Goal: Information Seeking & Learning: Learn about a topic

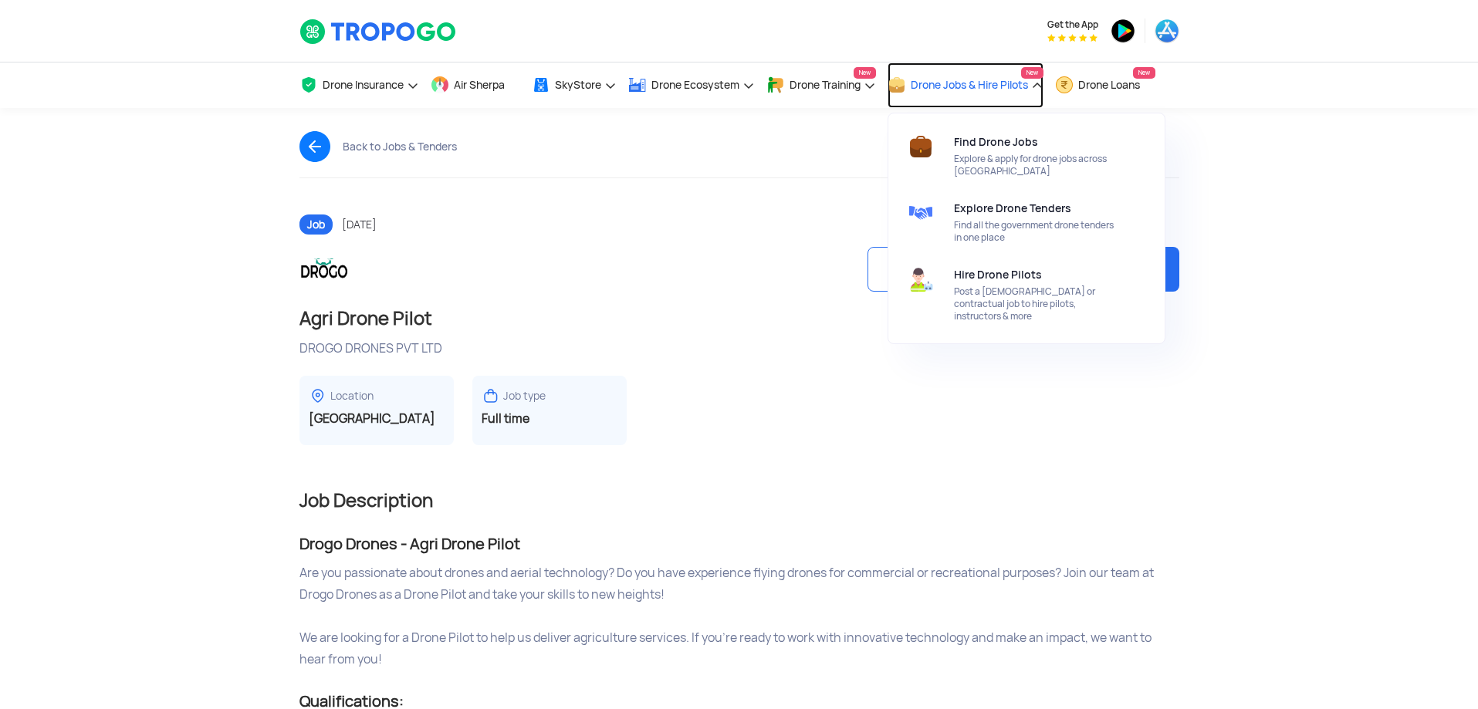
click at [1039, 86] on link "Drone Jobs & Hire Pilots New" at bounding box center [966, 86] width 156 height 46
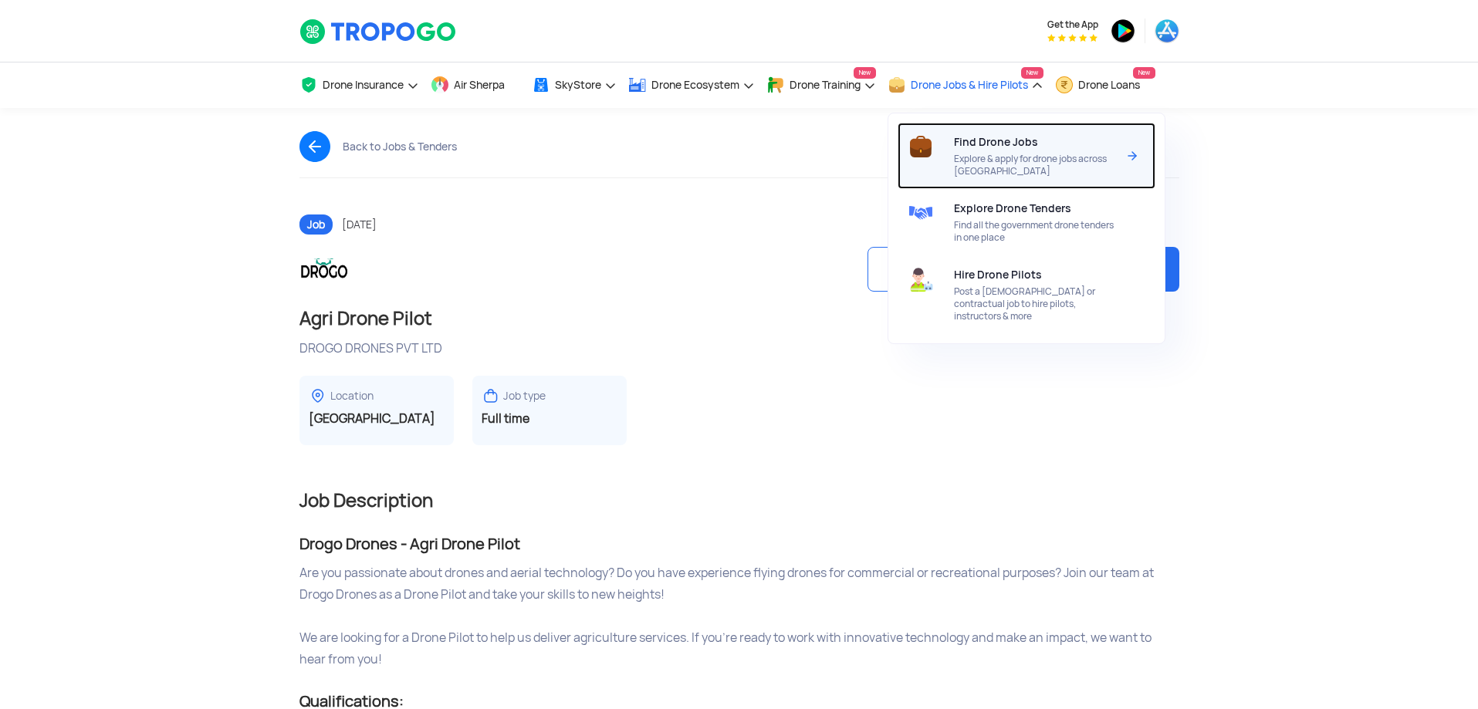
click at [1005, 146] on span "Find Drone Jobs" at bounding box center [996, 142] width 84 height 12
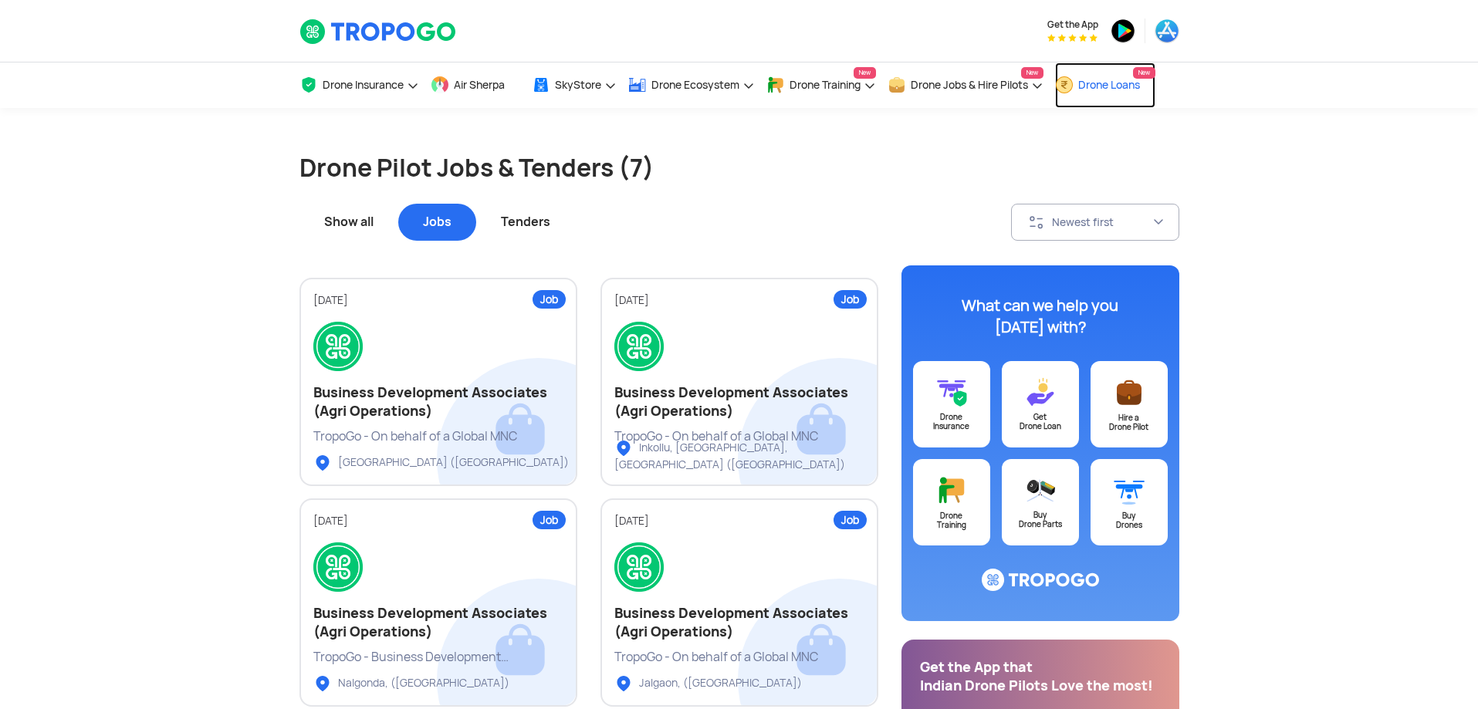
click at [1109, 86] on span "Drone Loans" at bounding box center [1109, 85] width 62 height 12
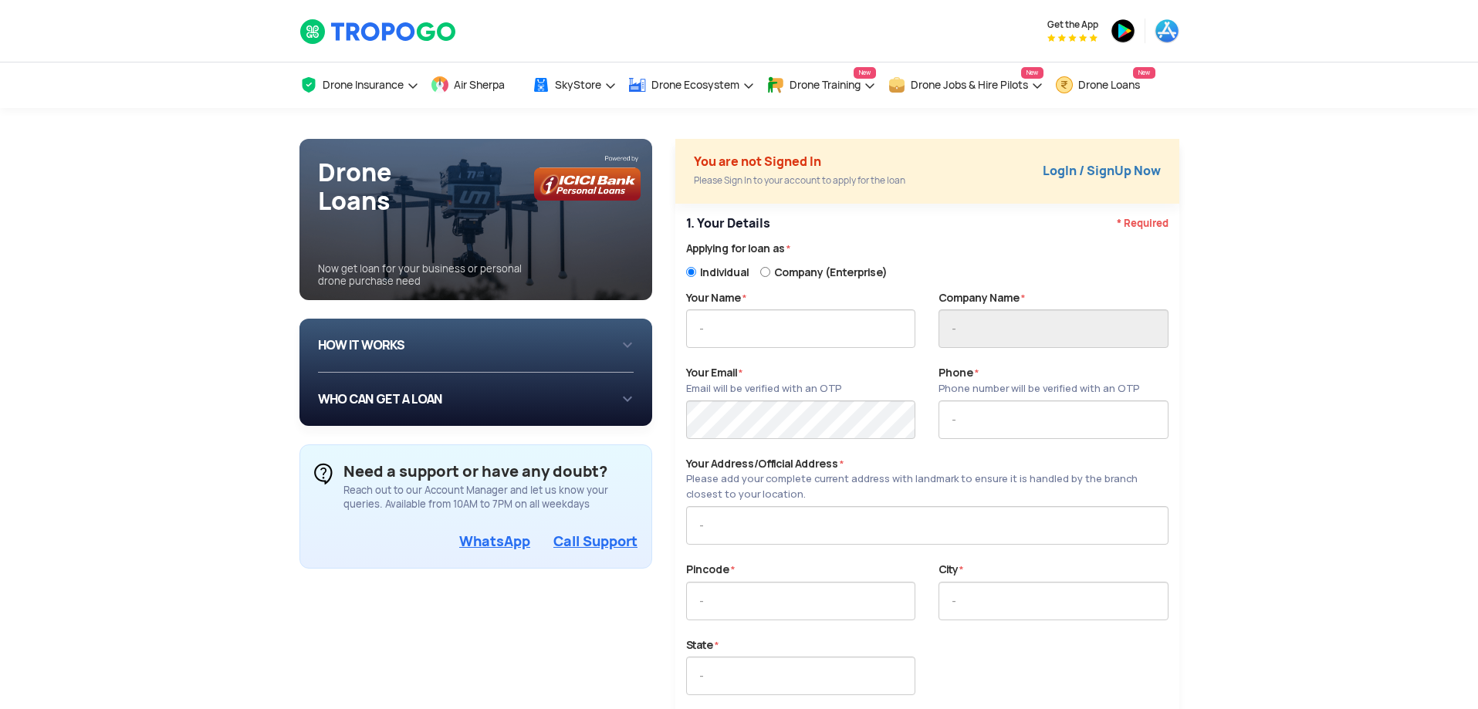
click at [439, 213] on h1 "Drone Loans" at bounding box center [485, 186] width 335 height 57
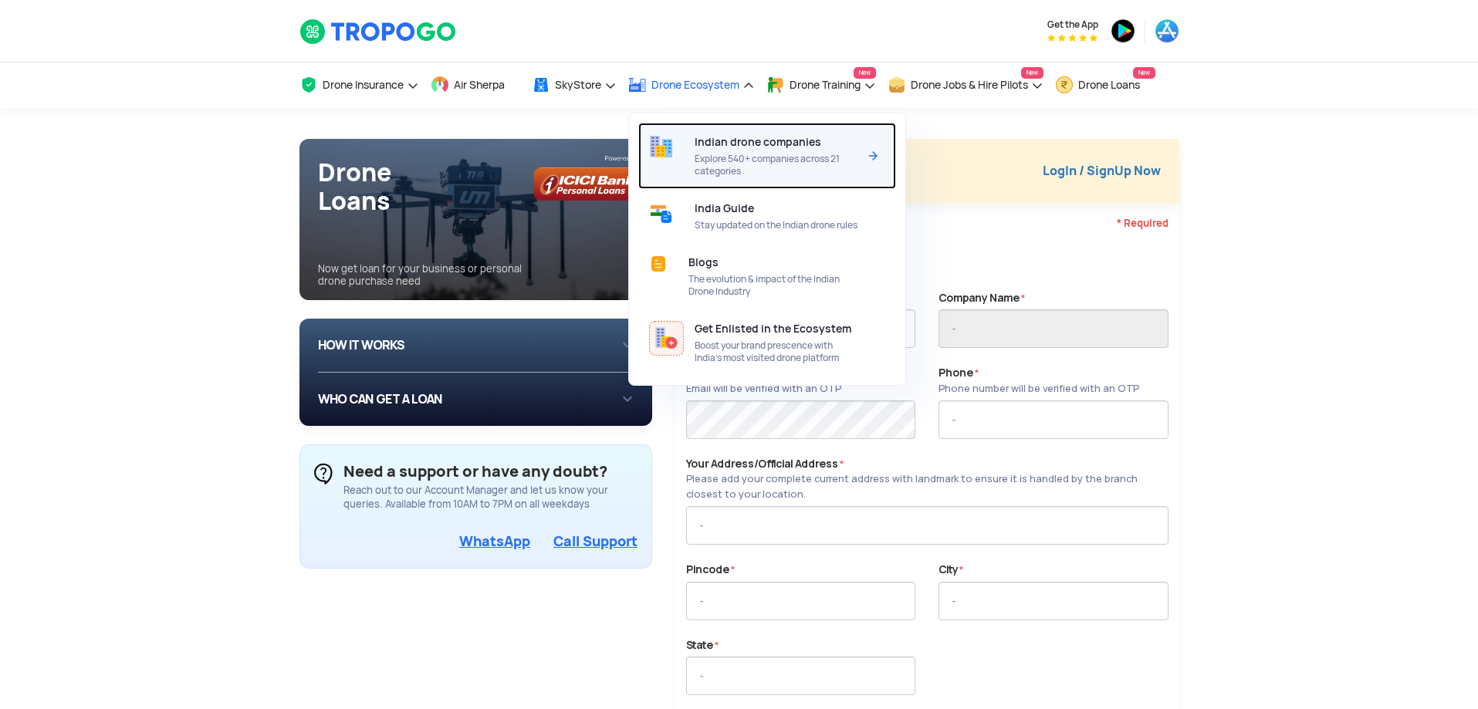
click at [723, 142] on span "Indian drone companies" at bounding box center [758, 142] width 127 height 12
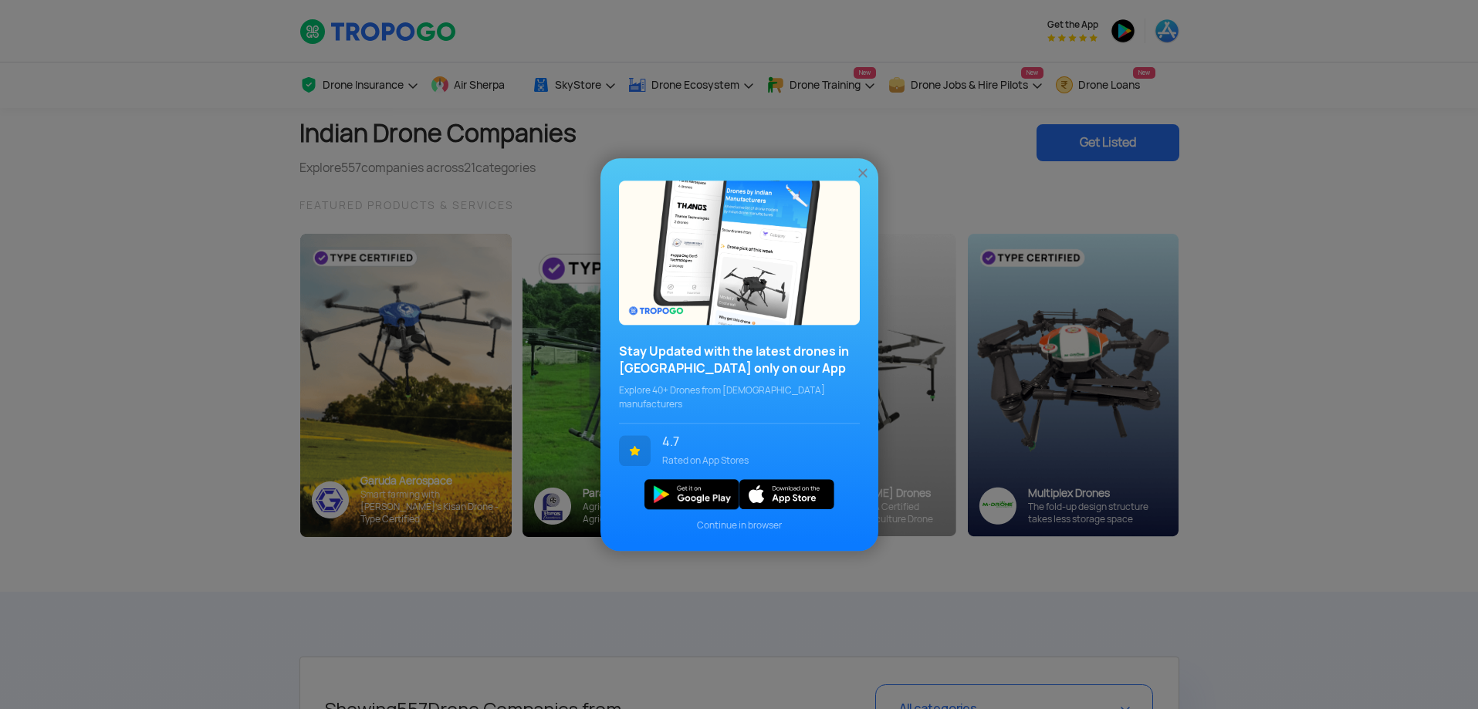
click at [863, 178] on img at bounding box center [862, 172] width 15 height 15
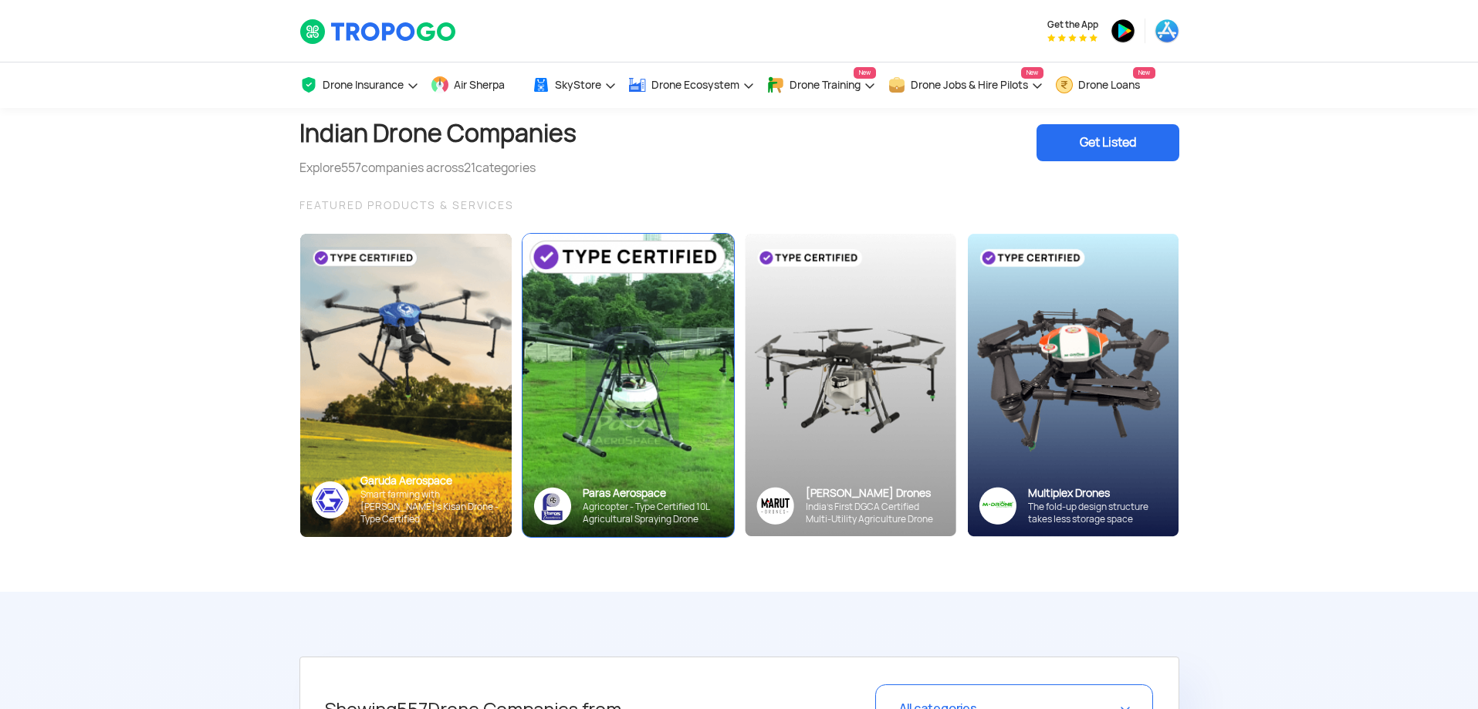
click at [611, 388] on img at bounding box center [628, 384] width 232 height 333
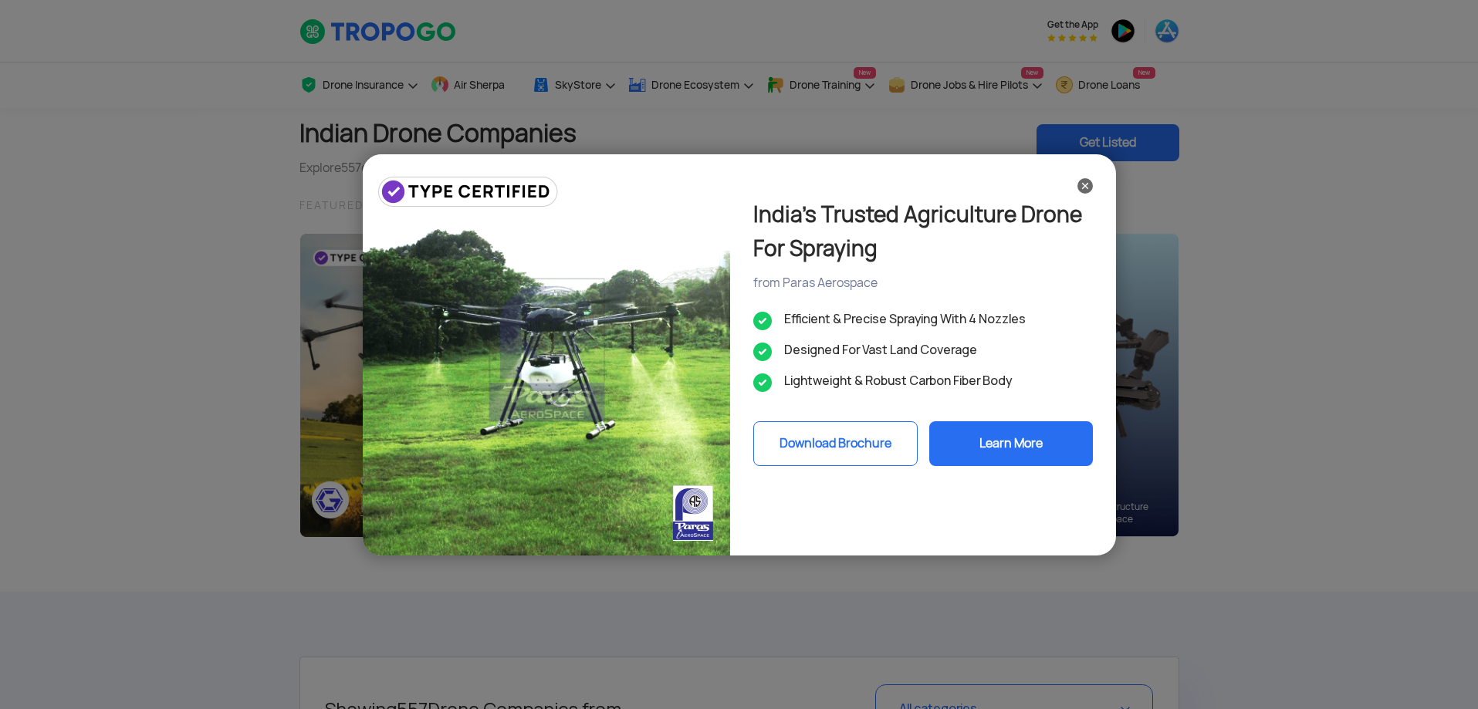
click at [1087, 186] on img at bounding box center [1085, 185] width 15 height 15
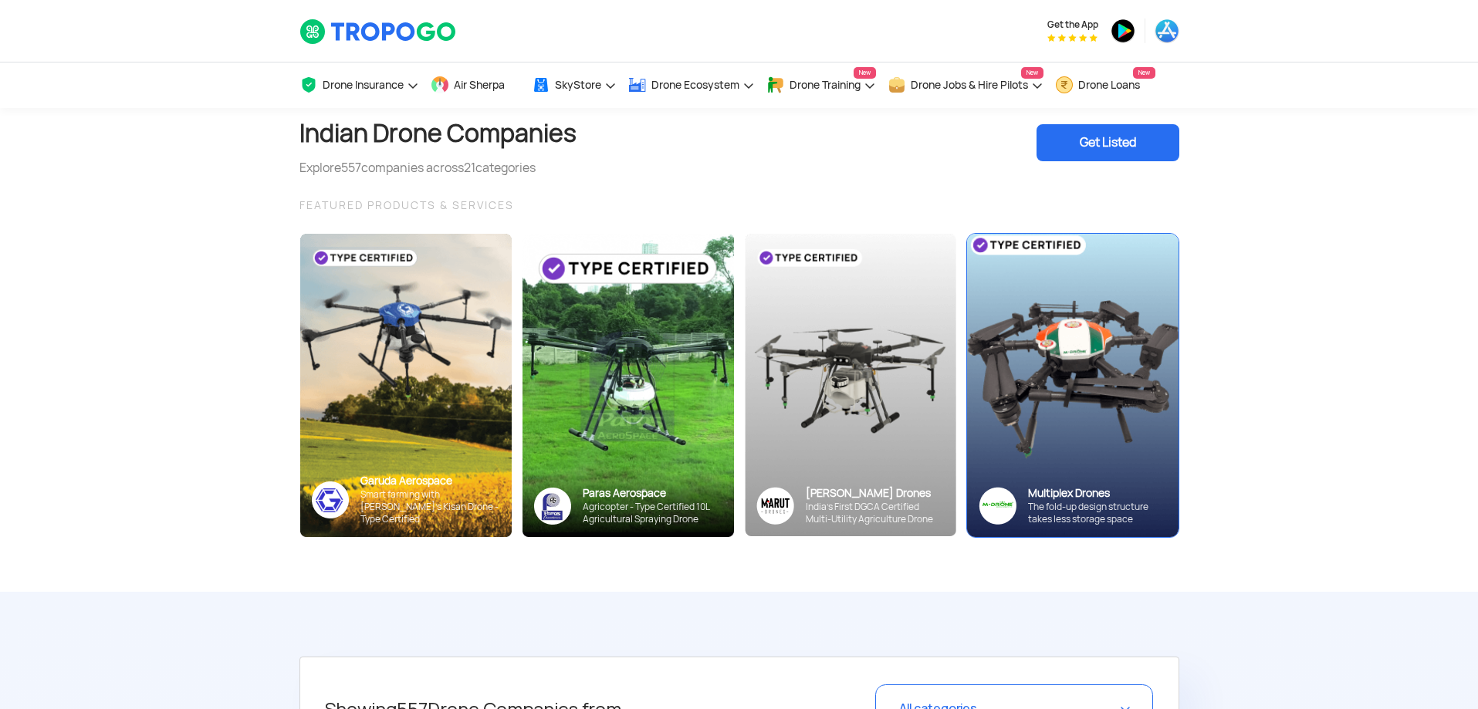
click at [1065, 377] on img at bounding box center [1072, 384] width 232 height 333
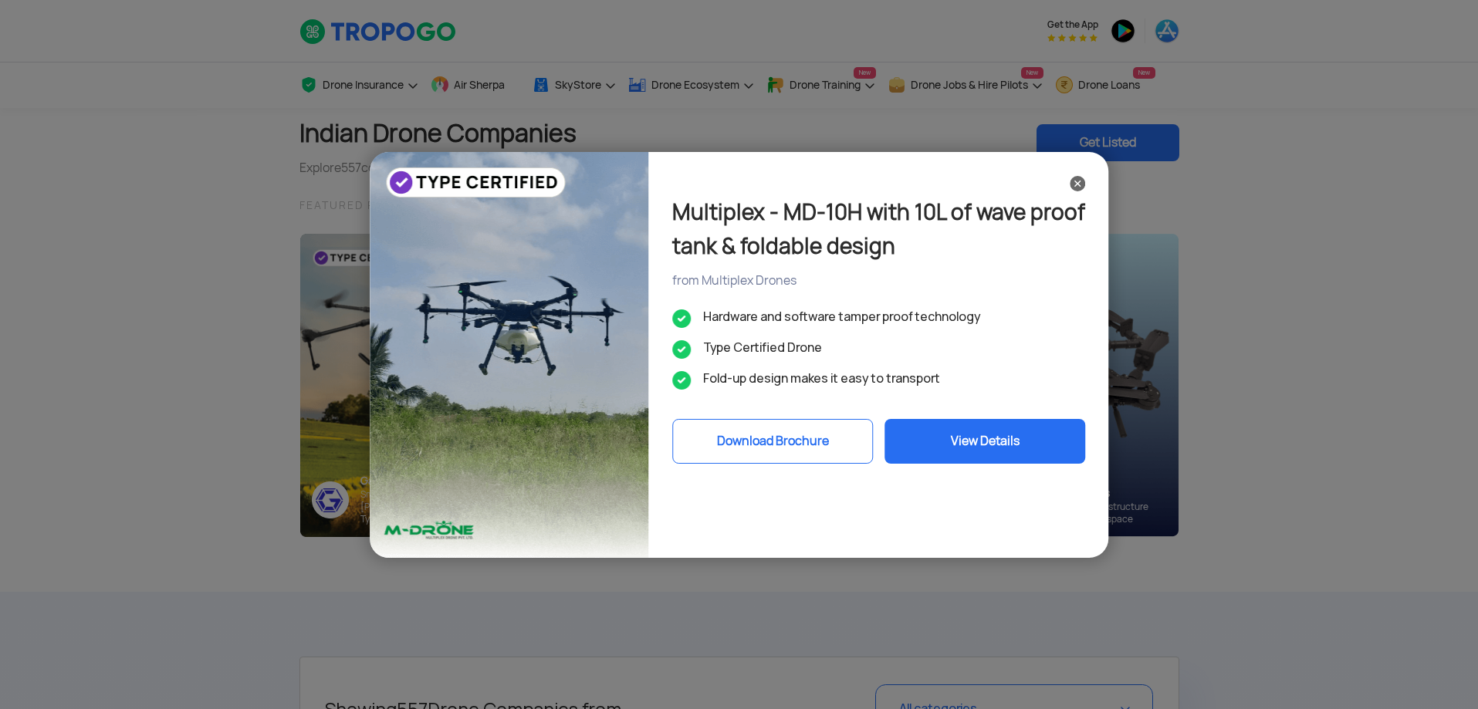
click at [1078, 183] on img at bounding box center [1077, 183] width 15 height 15
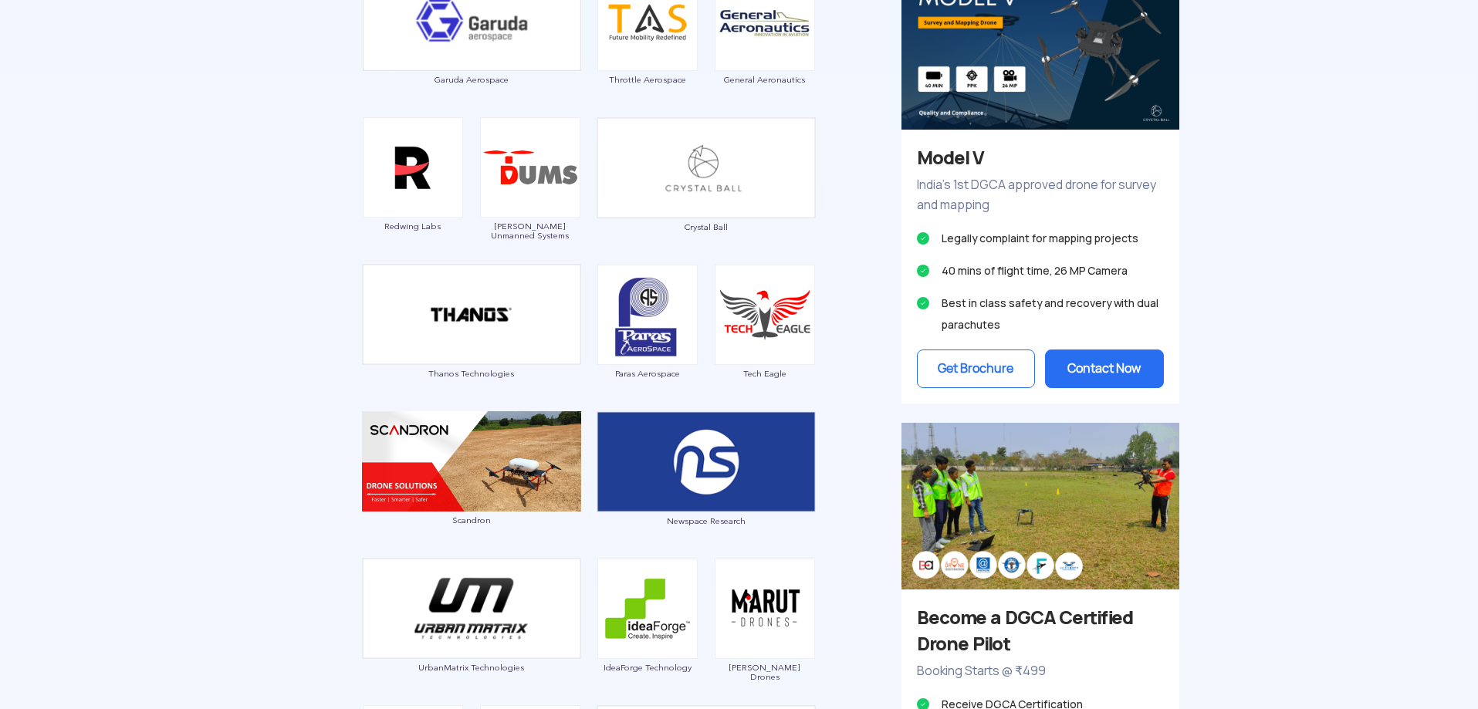
scroll to position [1081, 0]
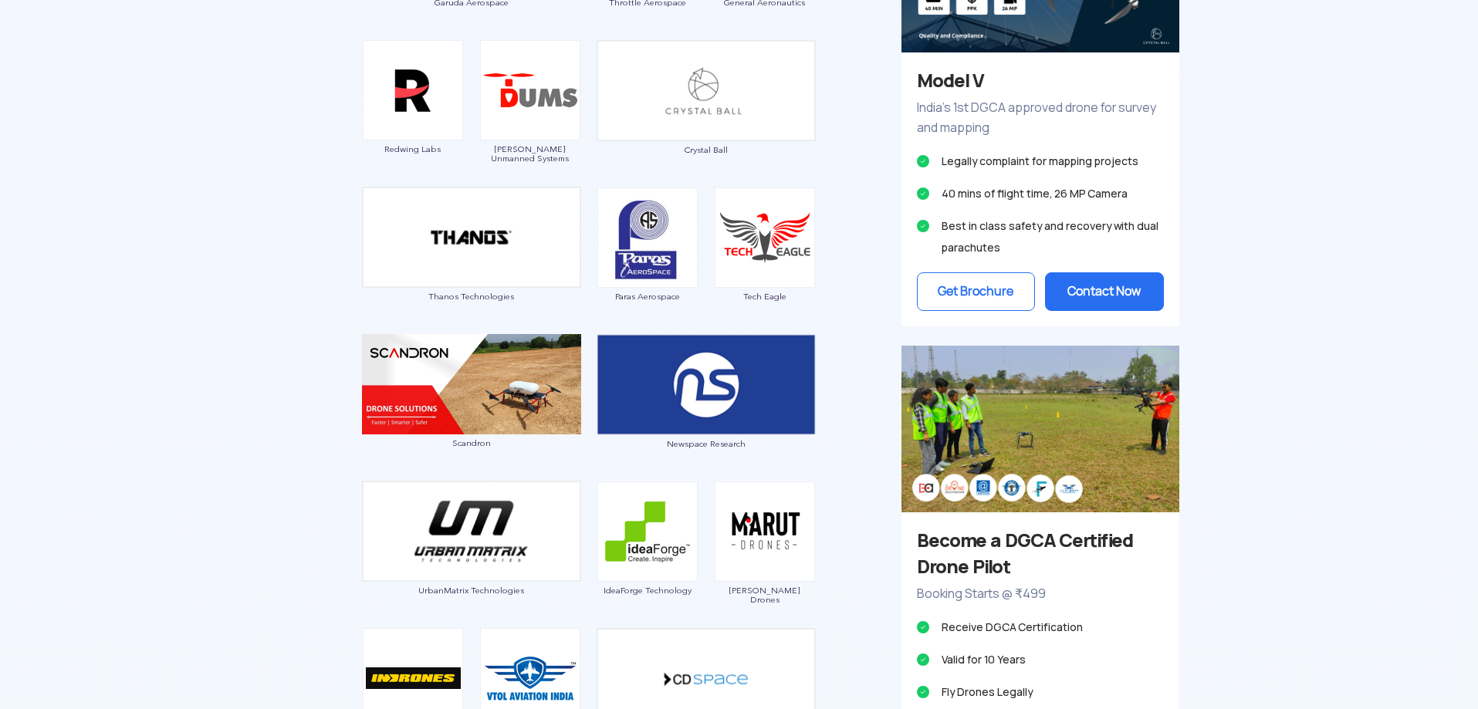
click at [1082, 384] on img at bounding box center [1041, 429] width 278 height 166
click at [1022, 408] on img at bounding box center [1041, 429] width 278 height 166
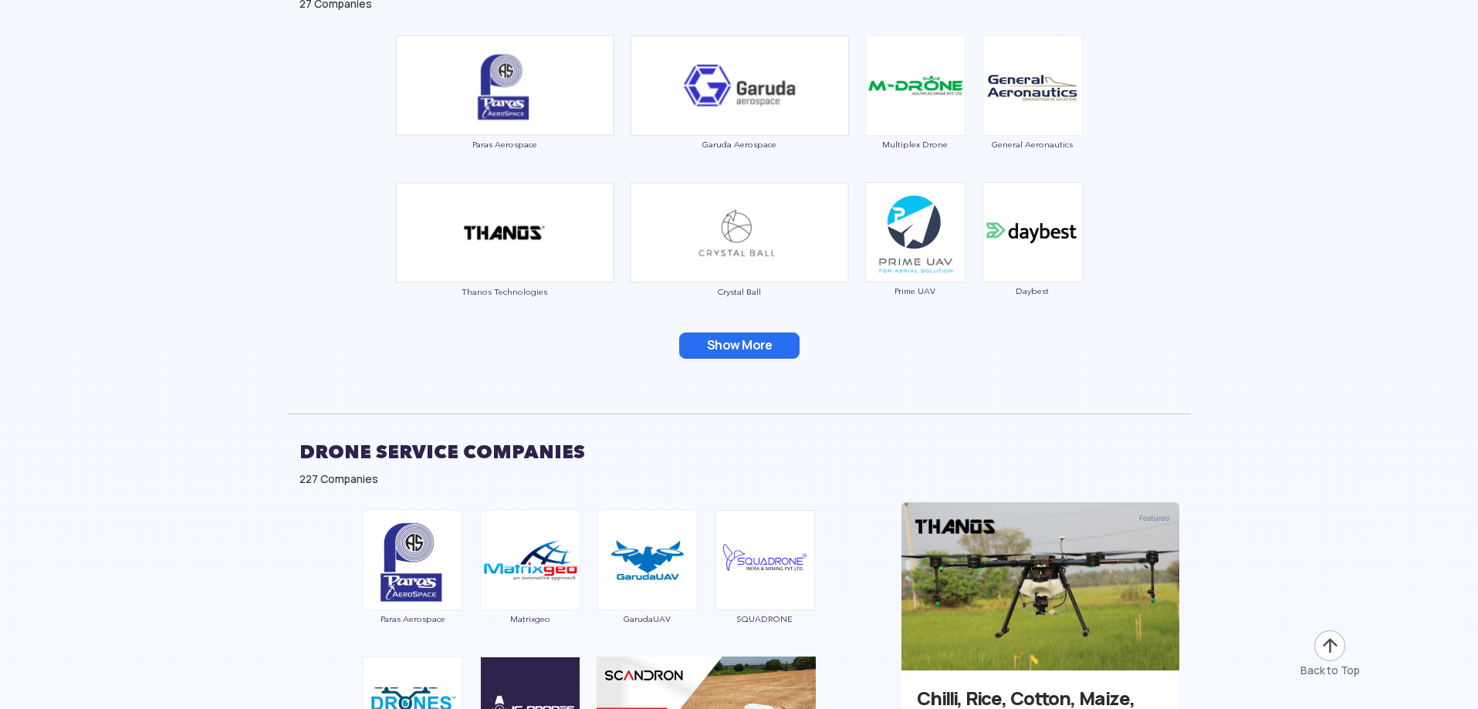
scroll to position [2934, 0]
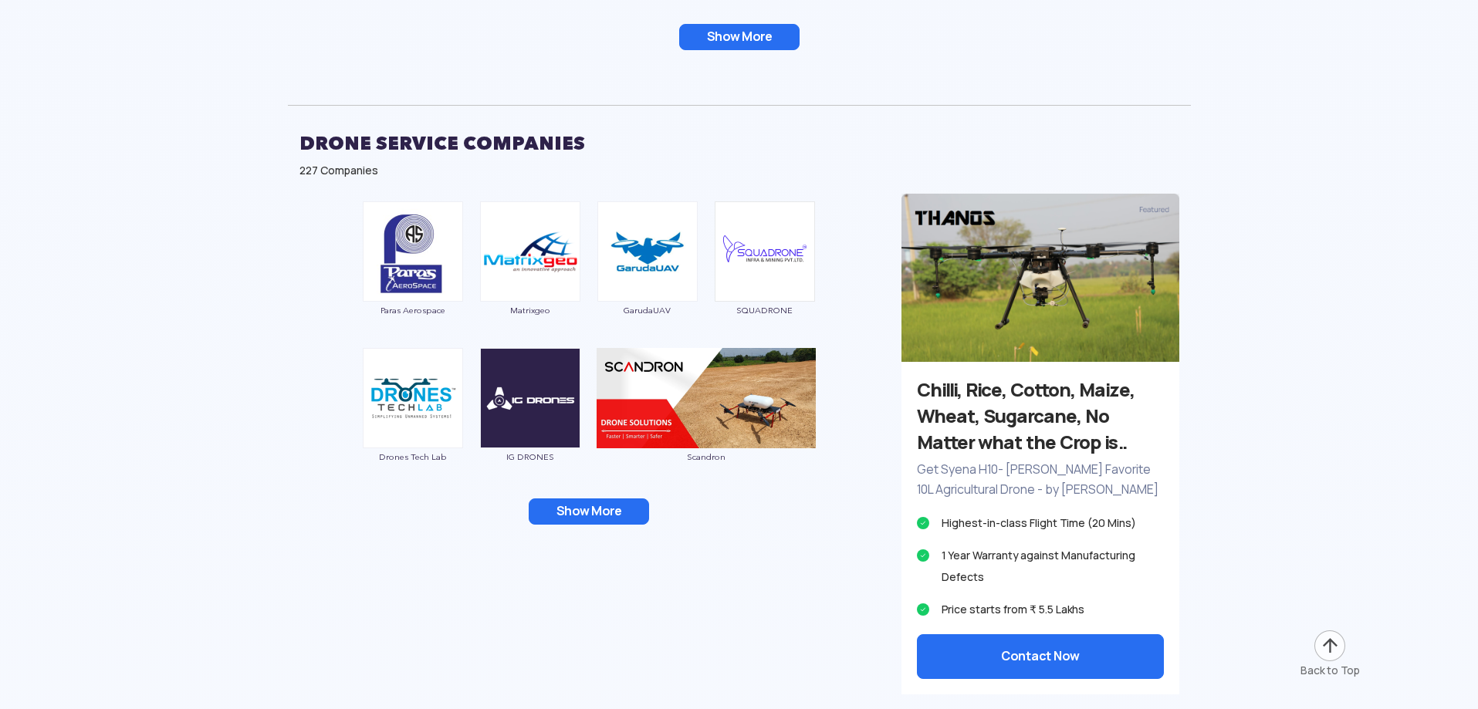
click at [598, 513] on button "Show More" at bounding box center [589, 512] width 120 height 26
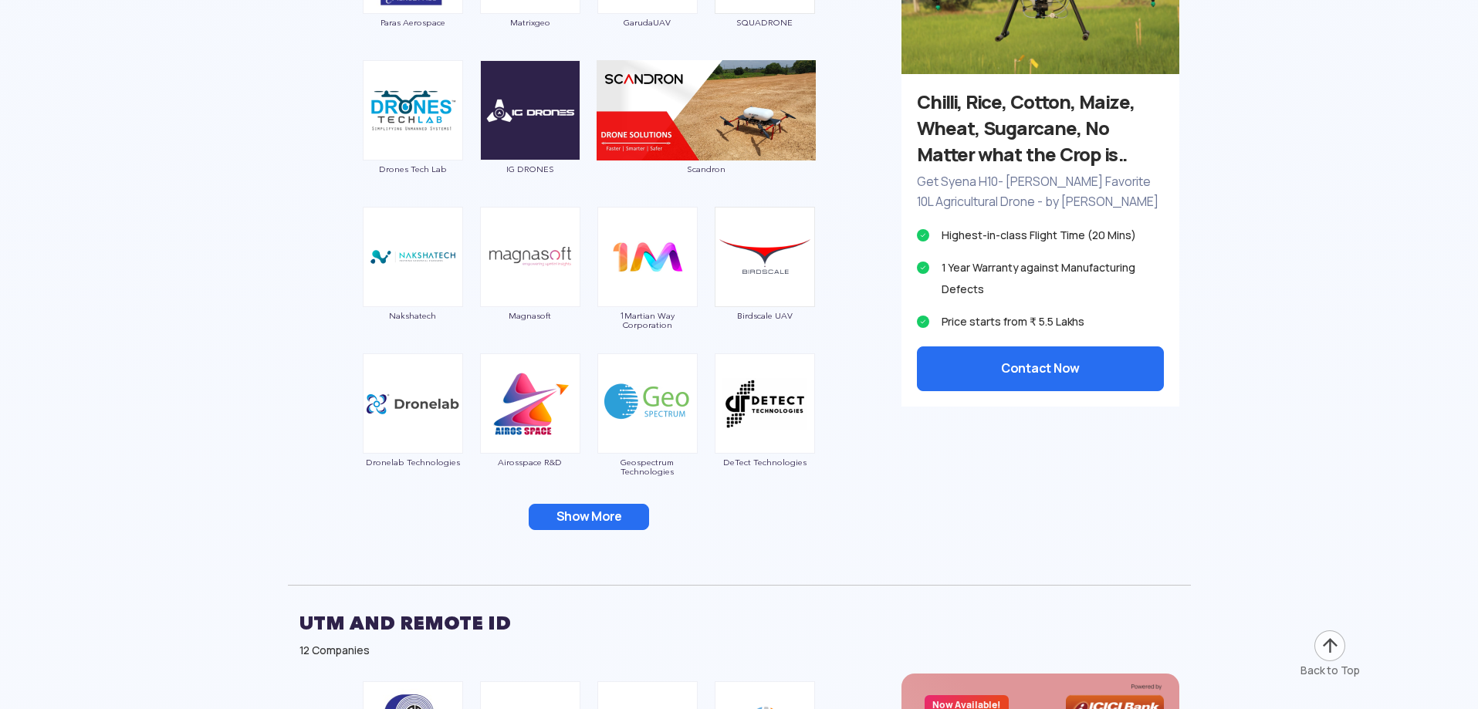
scroll to position [3242, 0]
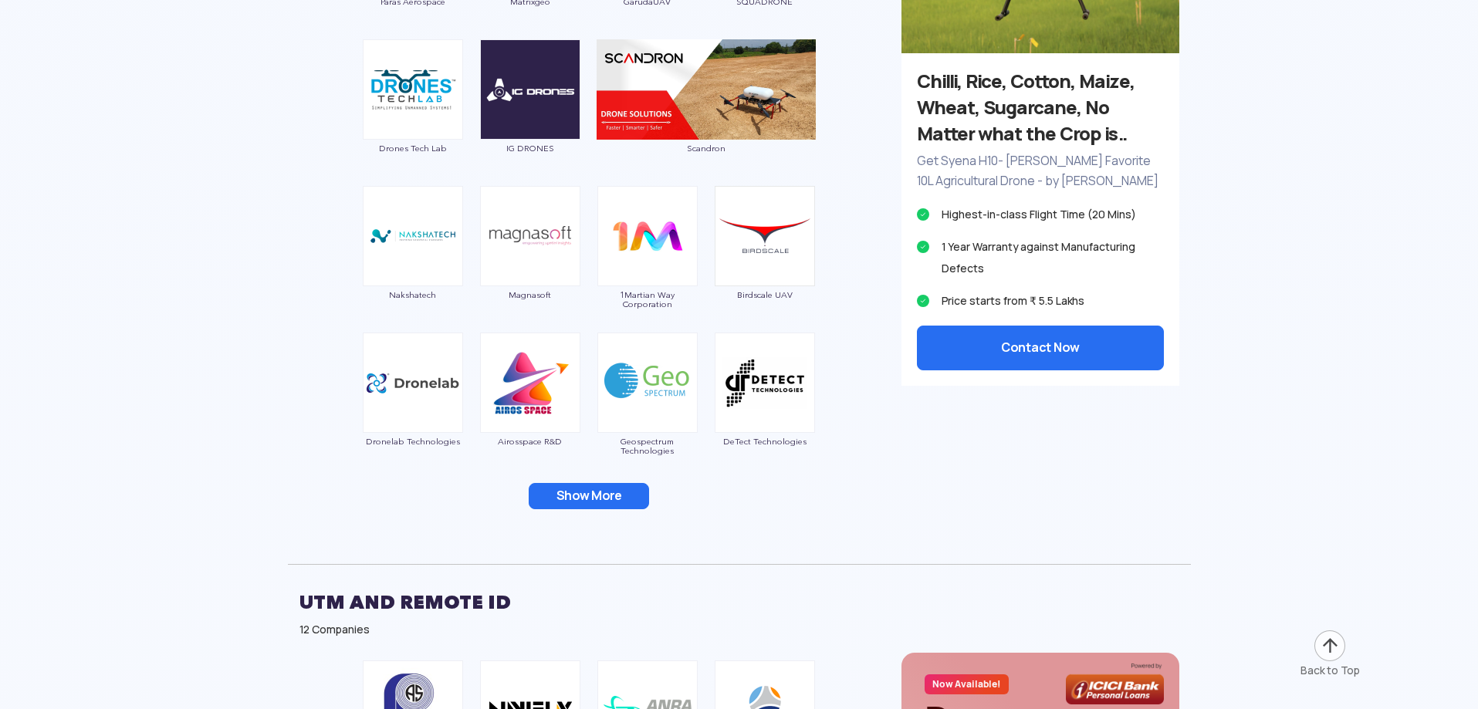
click at [596, 502] on button "Show More" at bounding box center [589, 496] width 120 height 26
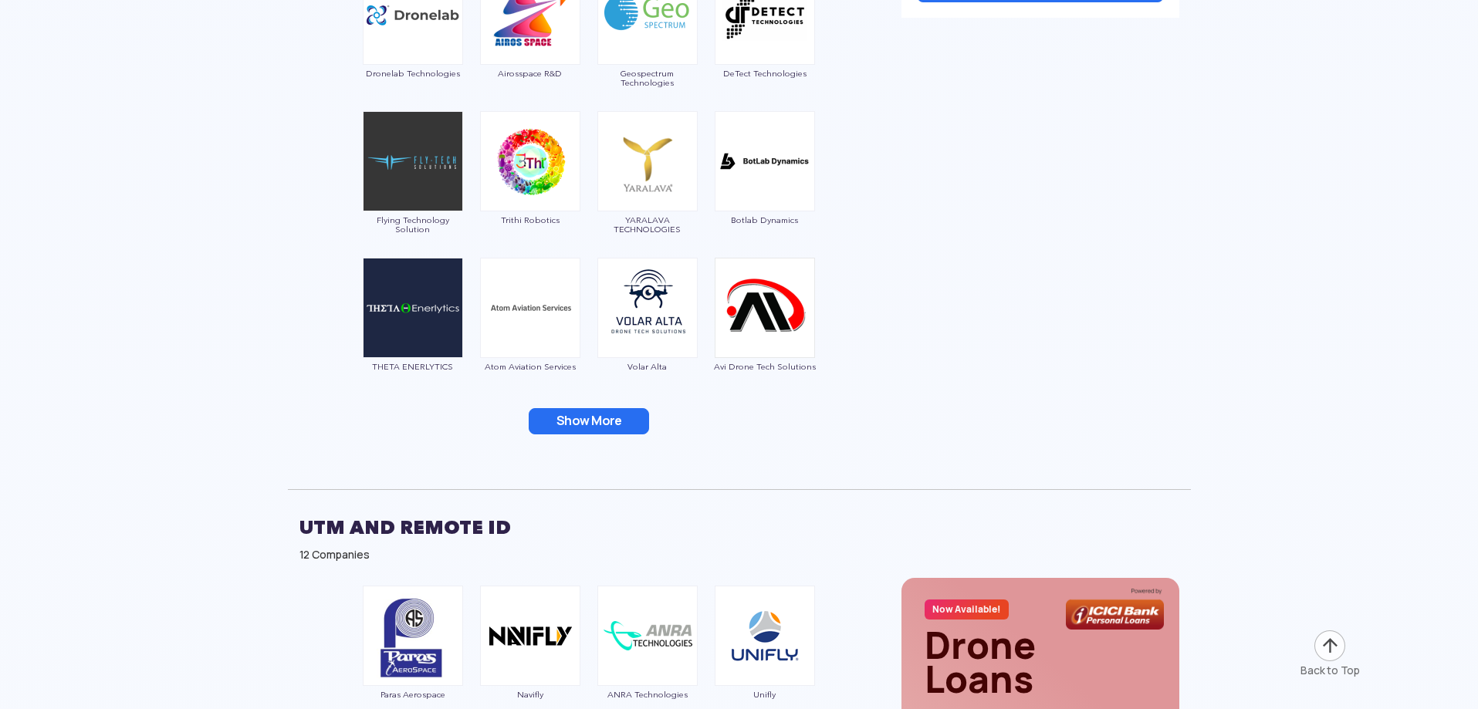
scroll to position [3628, 0]
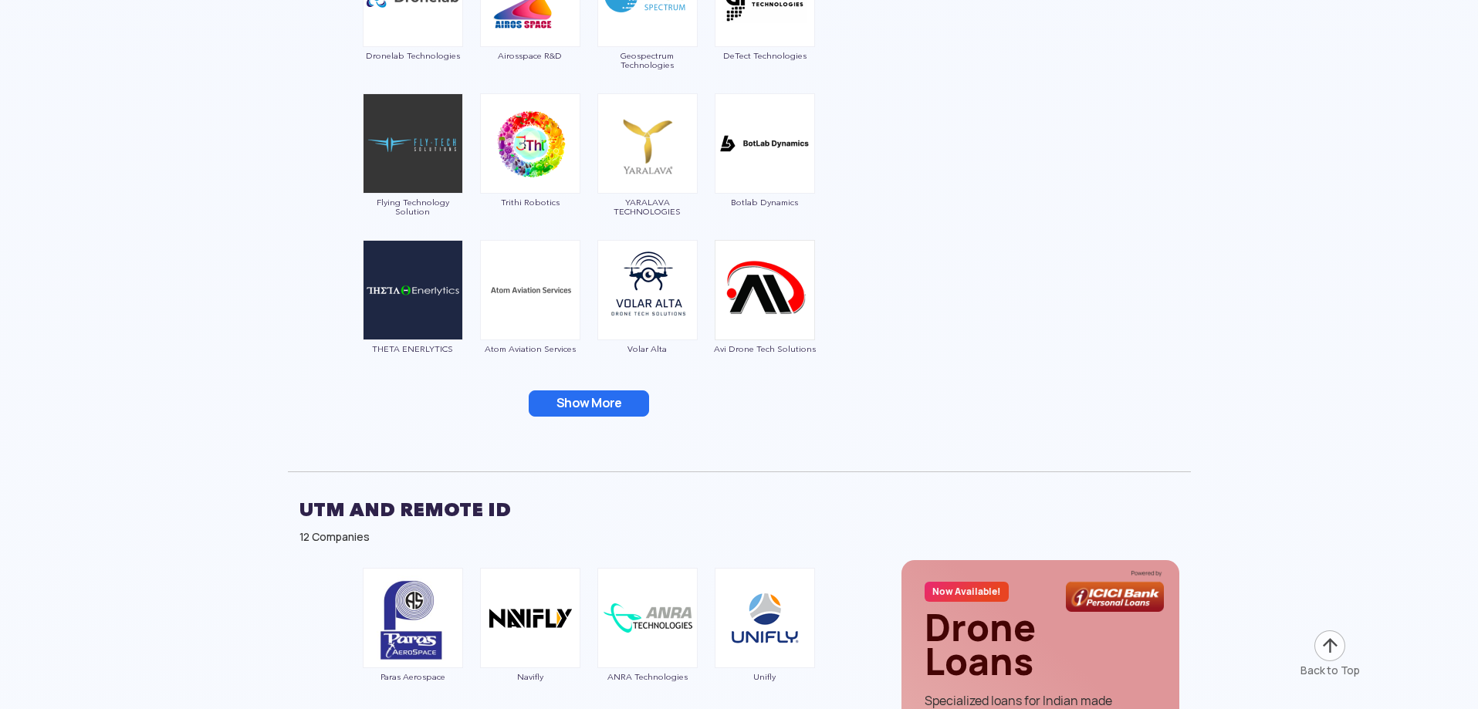
click at [584, 410] on button "Show More" at bounding box center [589, 404] width 120 height 26
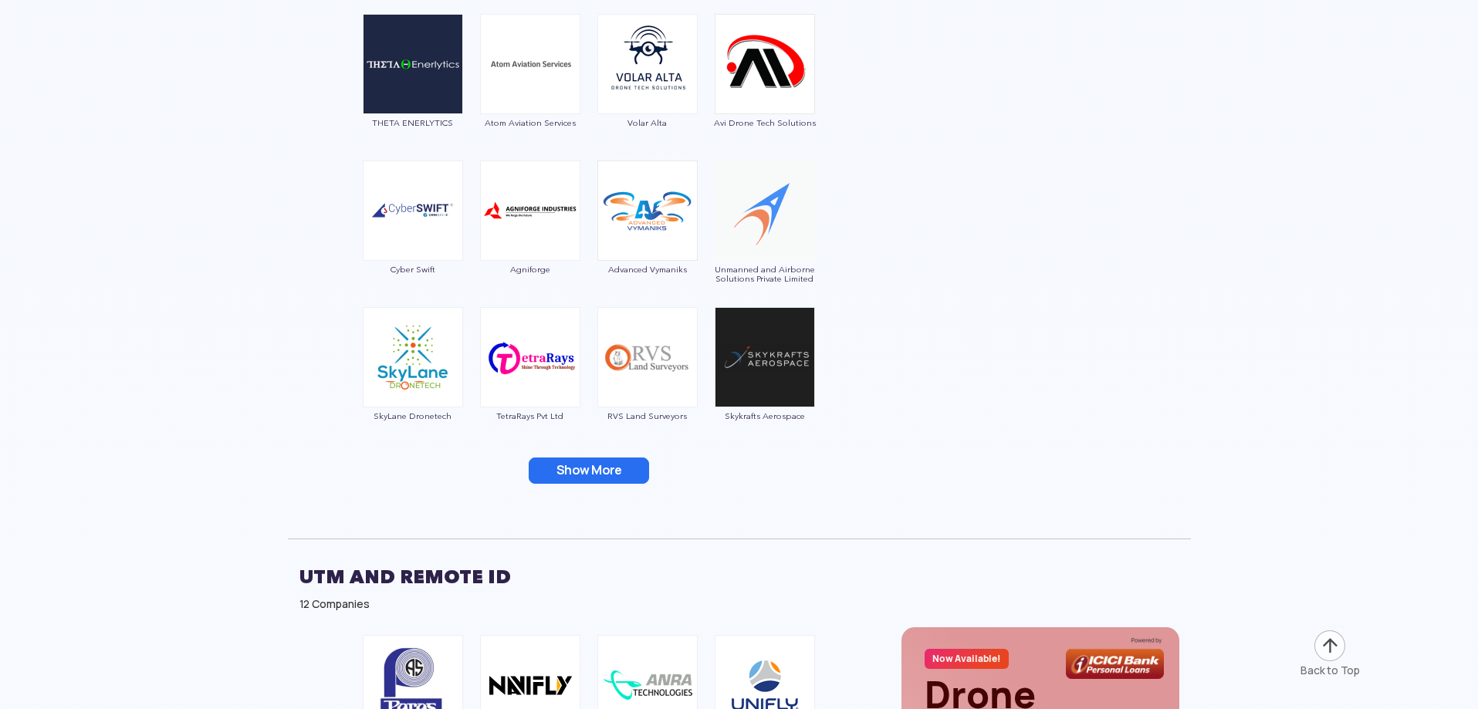
scroll to position [3937, 0]
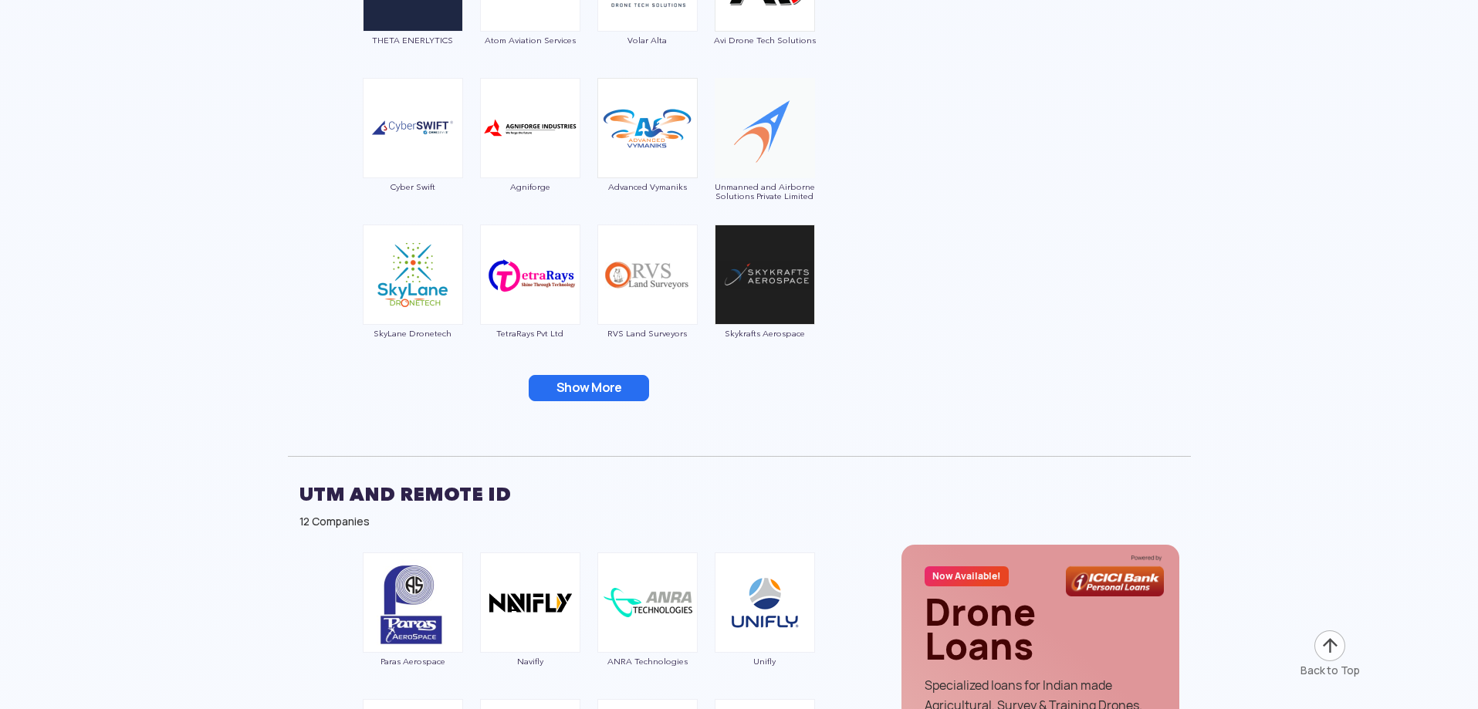
click at [574, 394] on button "Show More" at bounding box center [589, 388] width 120 height 26
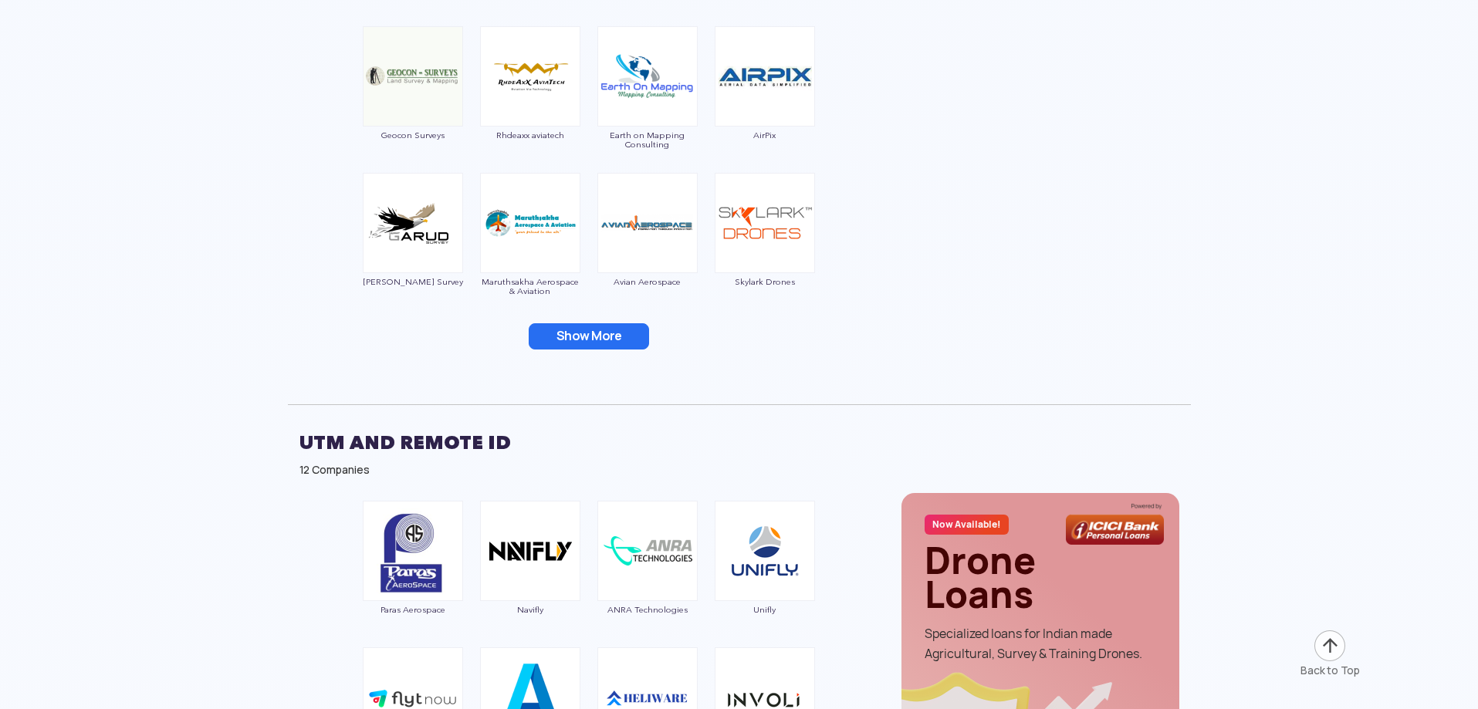
scroll to position [4323, 0]
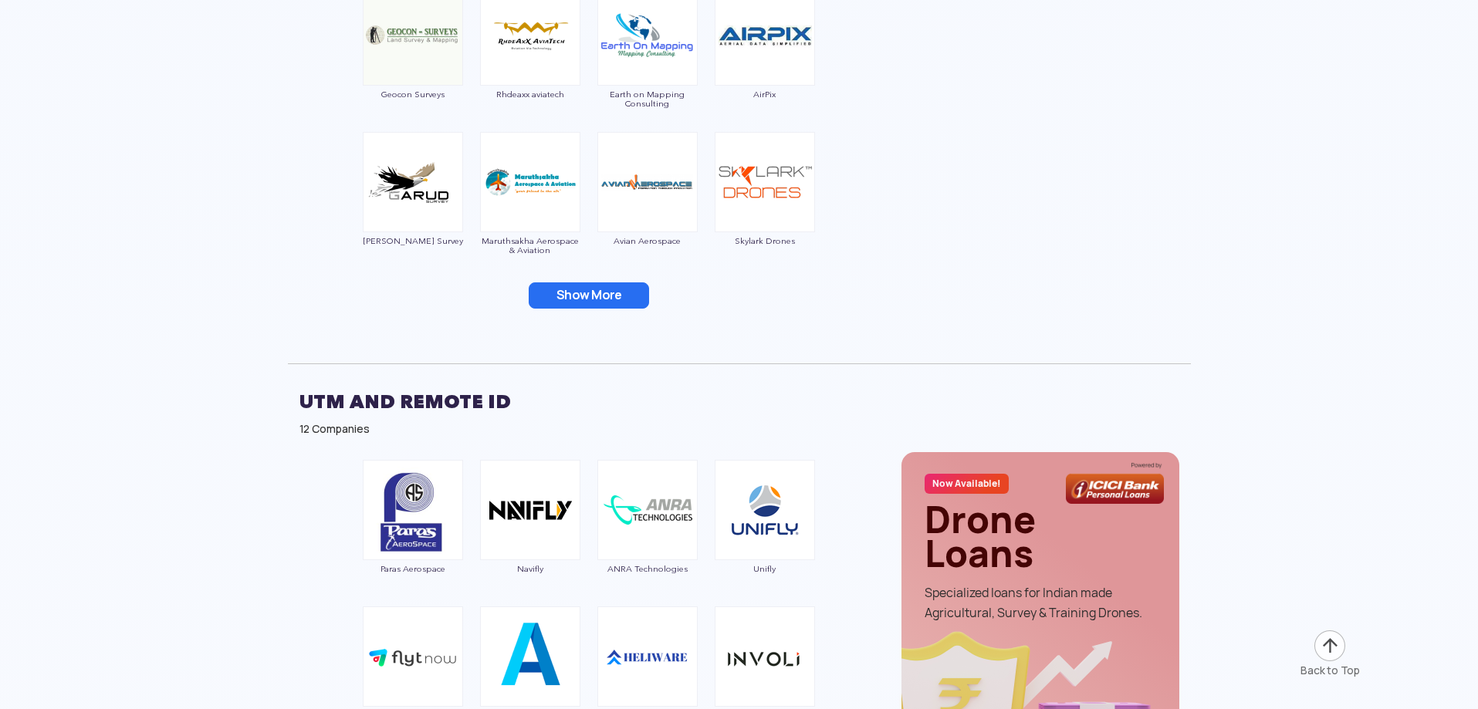
click at [581, 299] on button "Show More" at bounding box center [589, 296] width 120 height 26
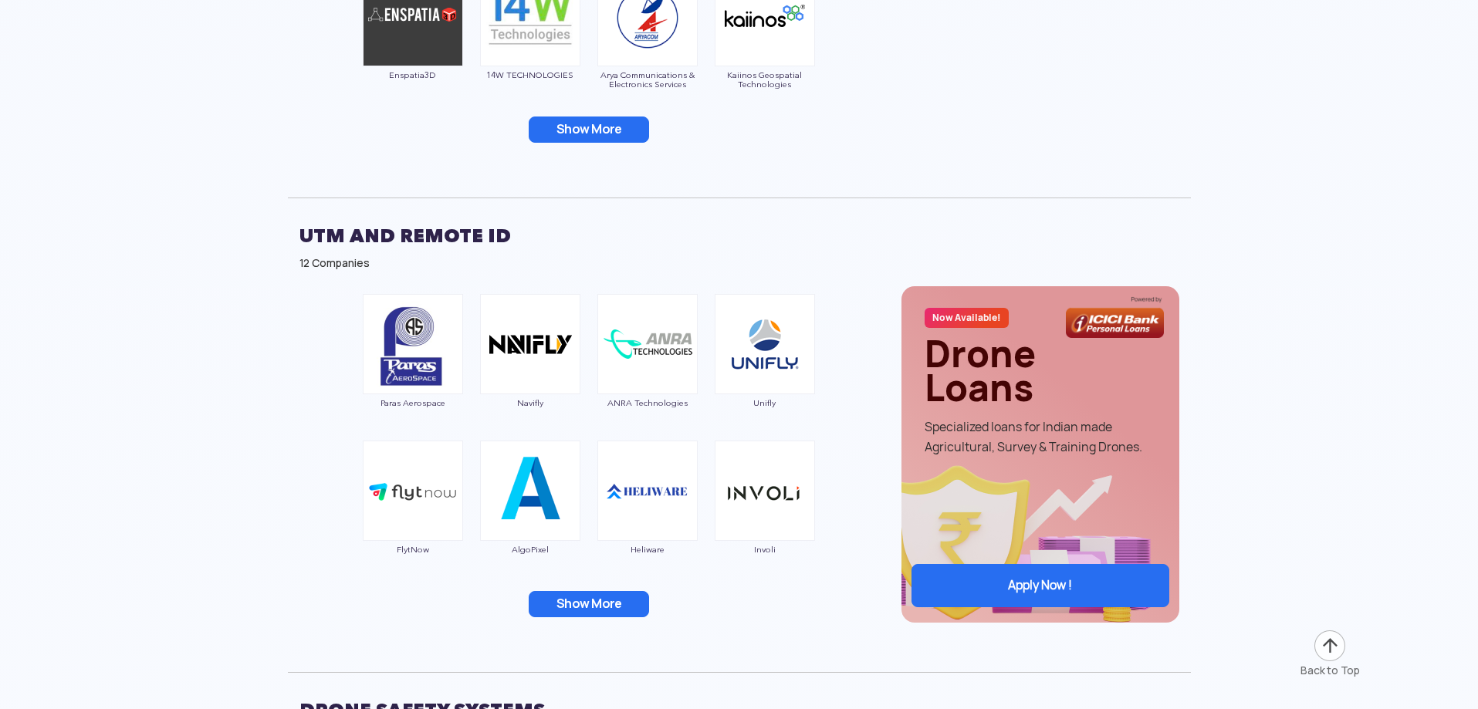
scroll to position [4786, 0]
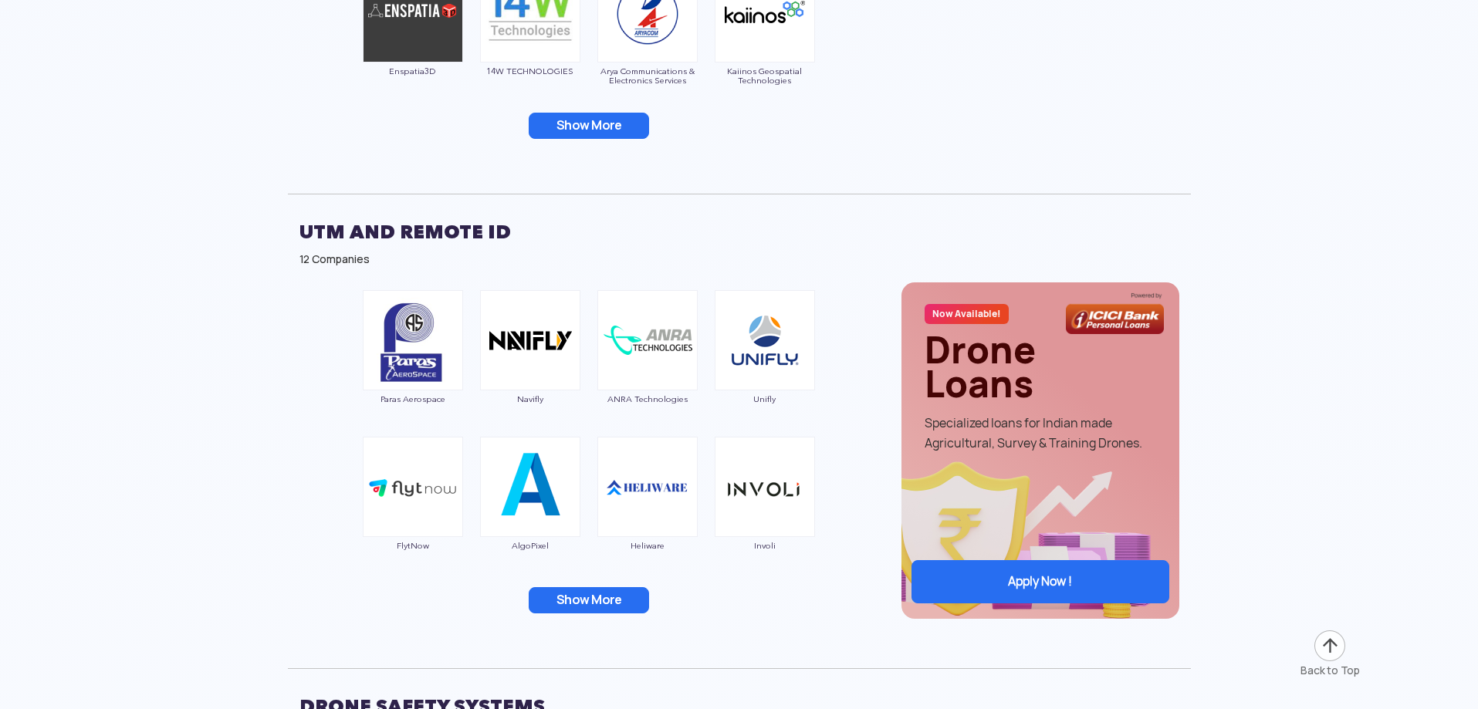
click at [574, 127] on button "Show More" at bounding box center [589, 126] width 120 height 26
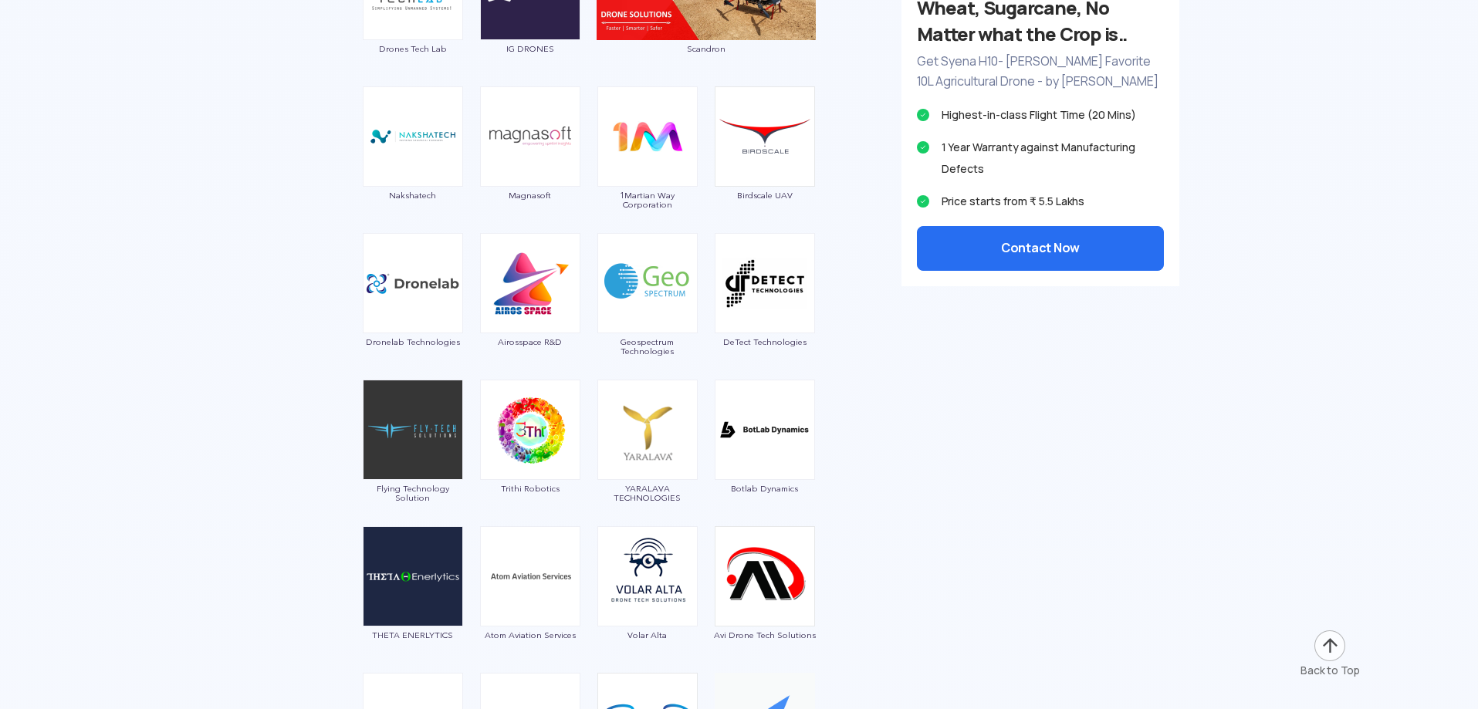
scroll to position [3088, 0]
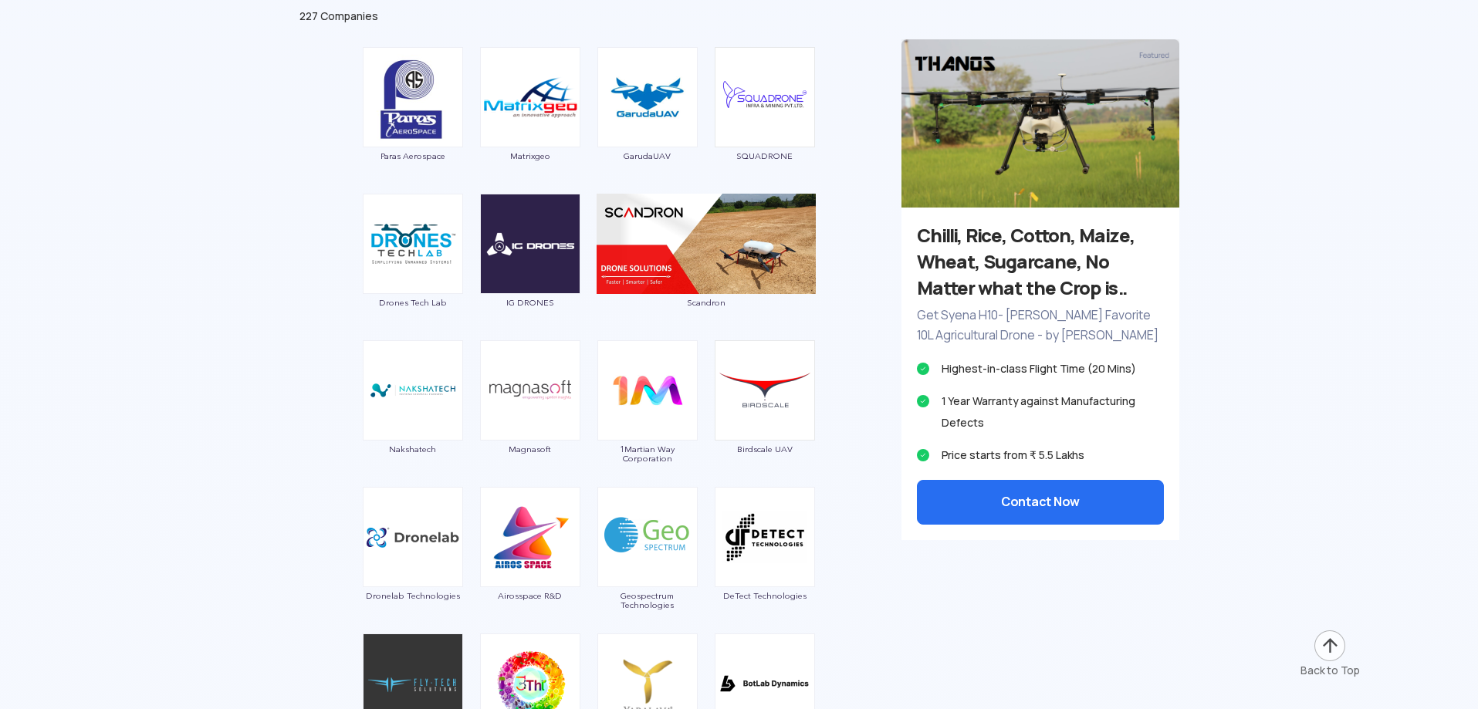
click at [1040, 126] on img at bounding box center [1041, 123] width 278 height 168
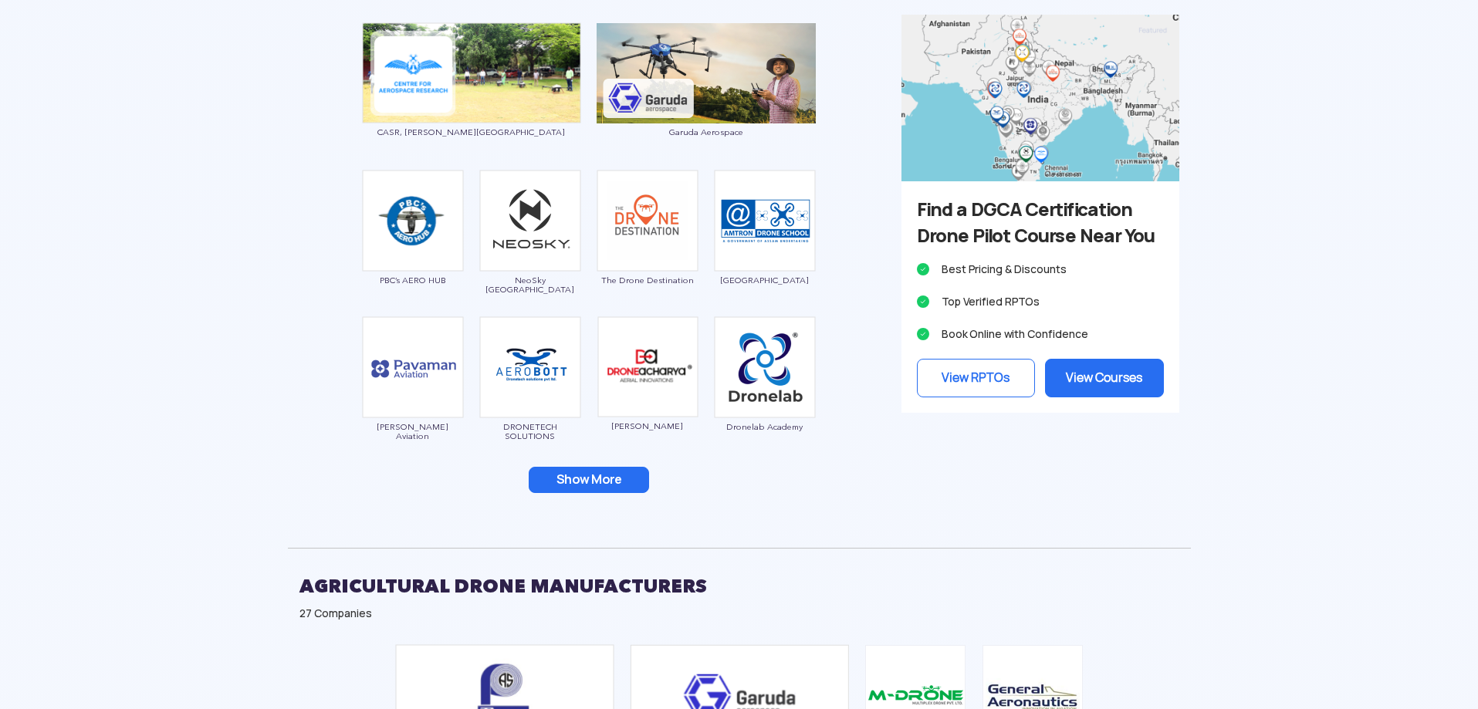
scroll to position [1853, 0]
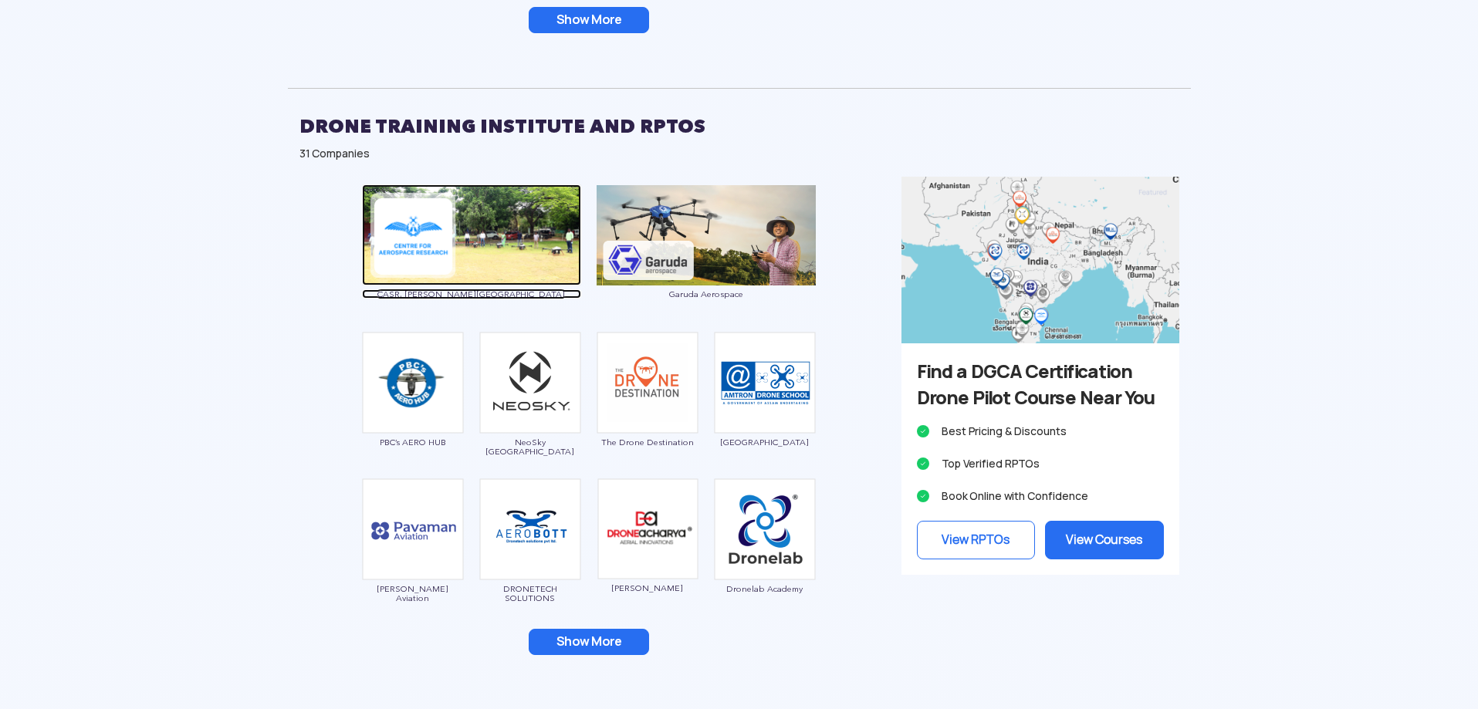
click at [504, 227] on img at bounding box center [471, 235] width 219 height 101
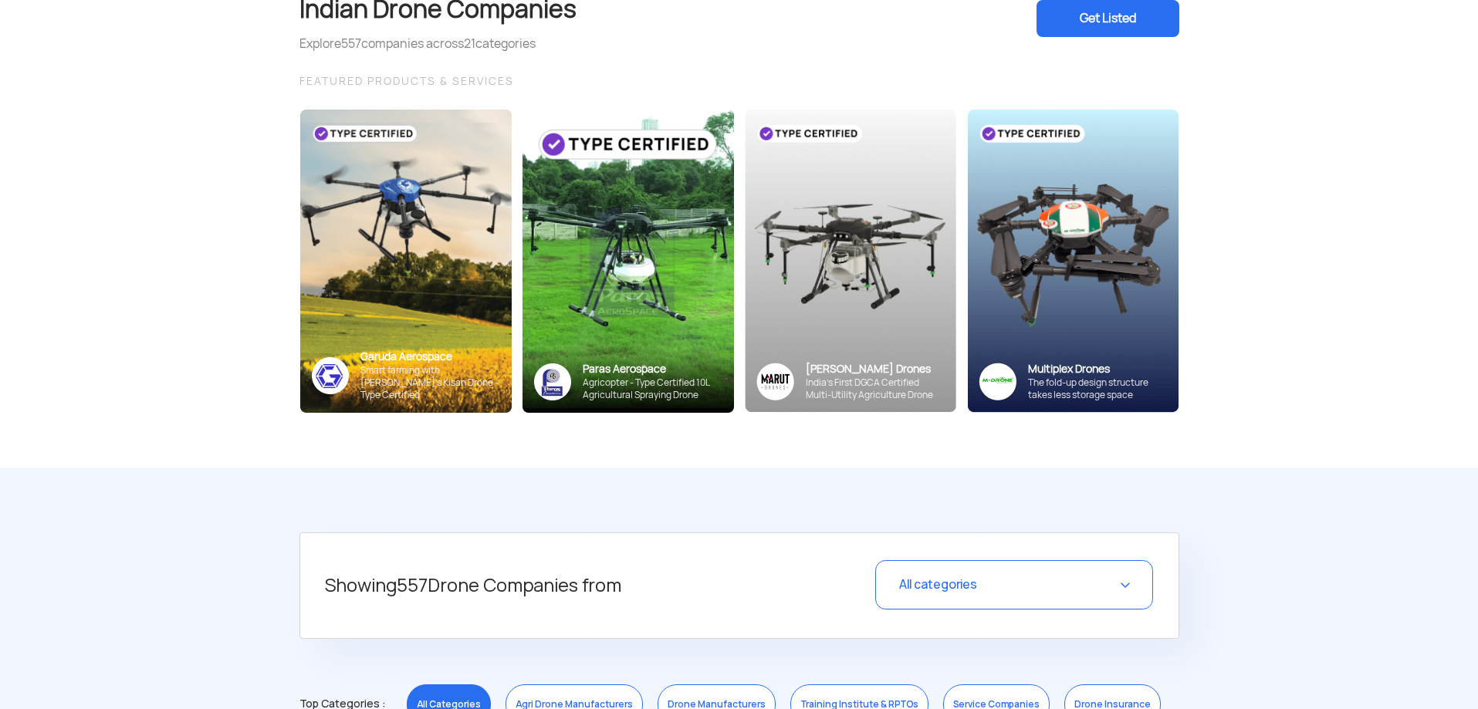
scroll to position [0, 0]
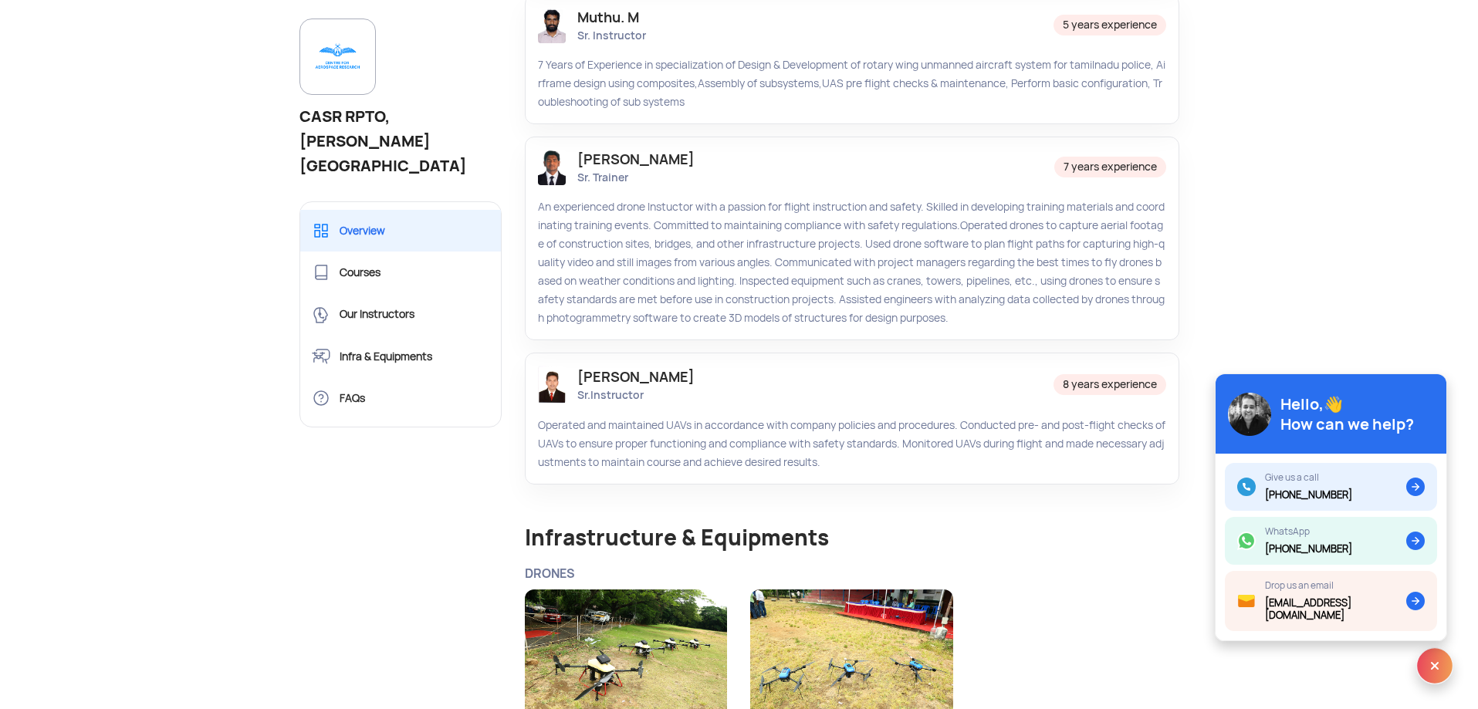
scroll to position [1776, 0]
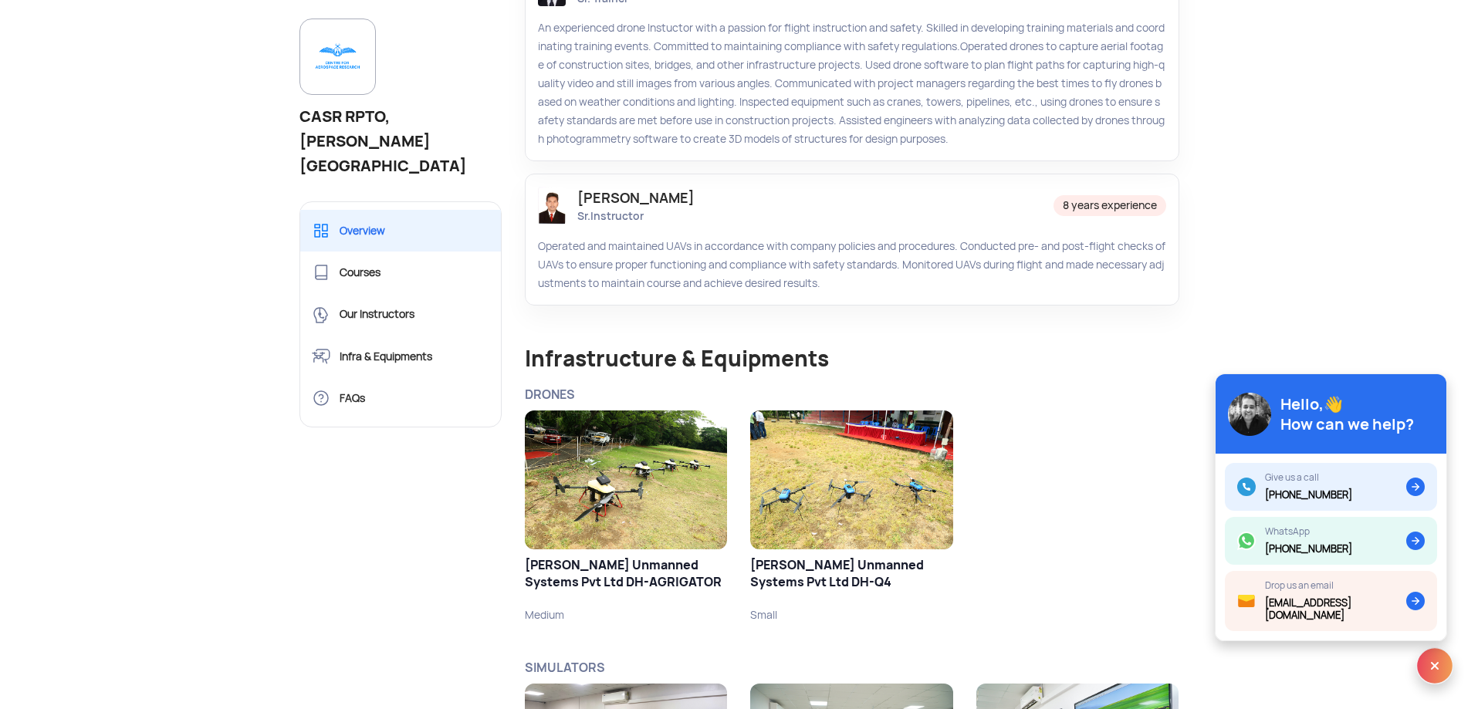
click at [857, 441] on img at bounding box center [851, 480] width 202 height 139
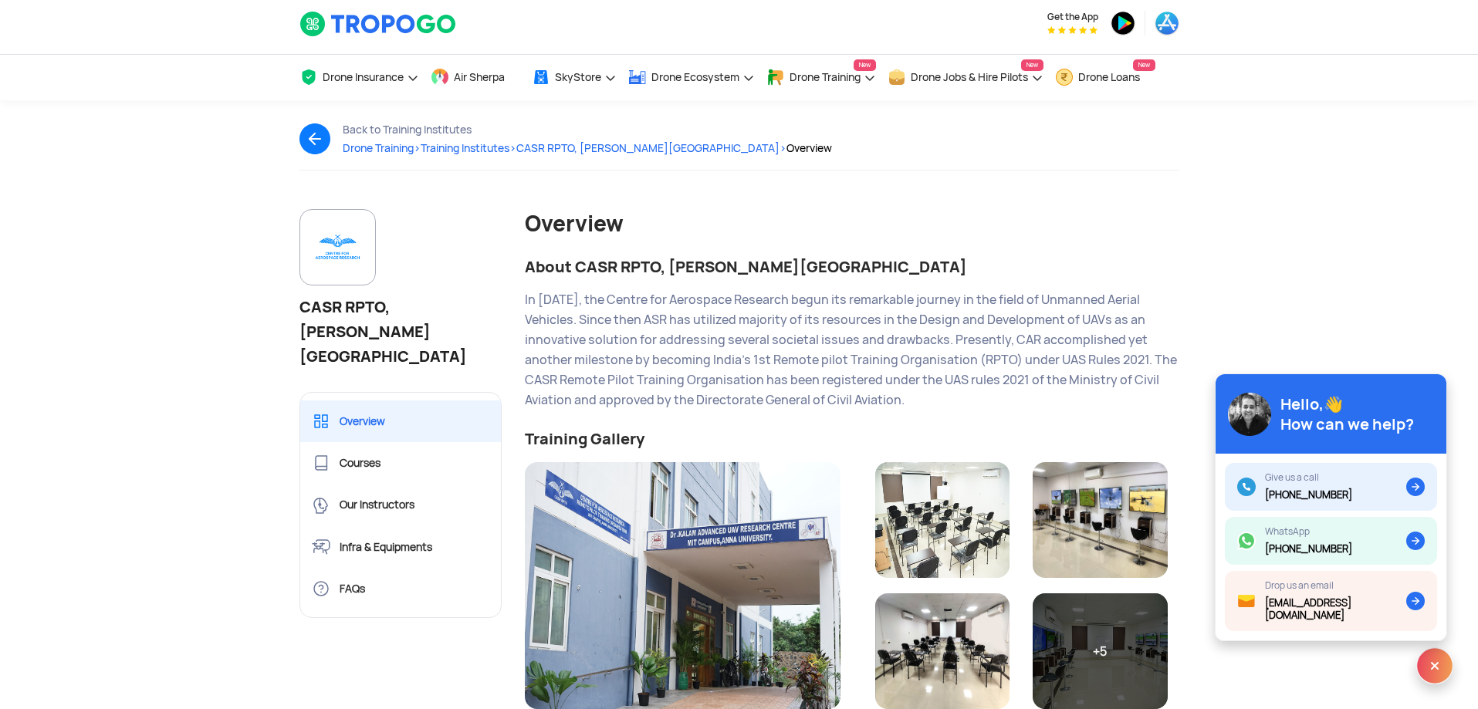
scroll to position [0, 0]
